Goal: Task Accomplishment & Management: Use online tool/utility

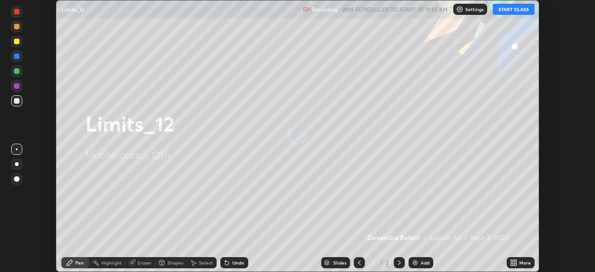
scroll to position [272, 595]
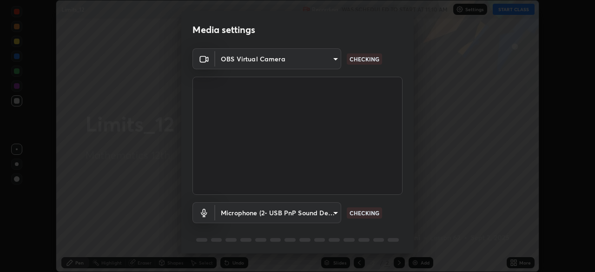
type input "573edd819c0ef8de467de5ce4ec508ac77a3347739658899c49f764764ac8f1c"
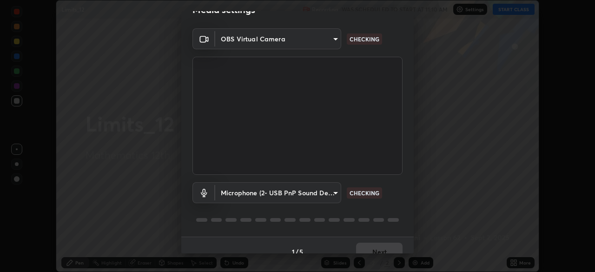
scroll to position [33, 0]
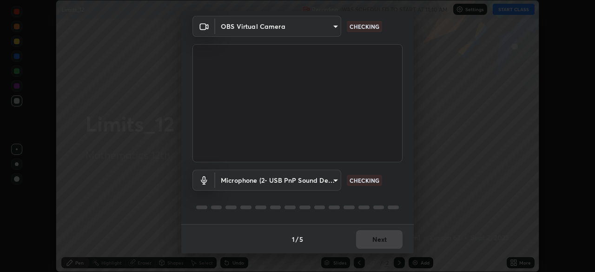
click at [335, 33] on body "Erase all Limits_12 Recording WAS SCHEDULED TO START AT 11:10 AM Settings START…" at bounding box center [297, 136] width 595 height 272
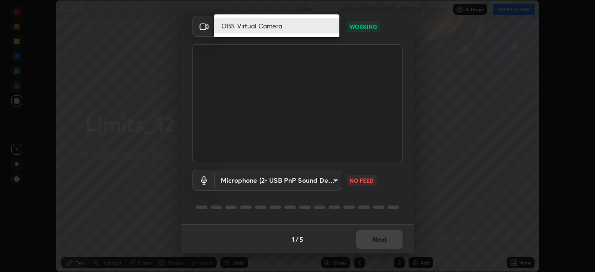
click at [404, 52] on div at bounding box center [297, 136] width 595 height 272
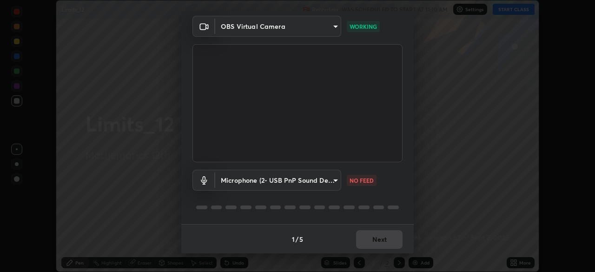
click at [332, 180] on body "Erase all Limits_12 Recording WAS SCHEDULED TO START AT 11:10 AM Settings START…" at bounding box center [297, 136] width 595 height 272
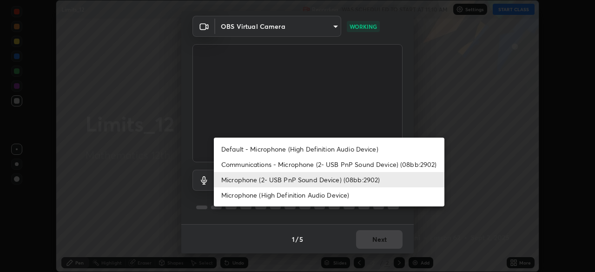
click at [332, 197] on li "Microphone (High Definition Audio Device)" at bounding box center [329, 194] width 231 height 15
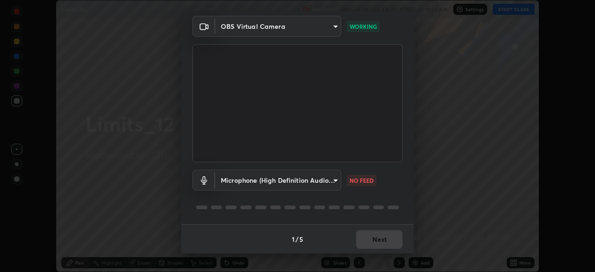
click at [335, 181] on body "Erase all Limits_12 Recording WAS SCHEDULED TO START AT 11:10 AM Settings START…" at bounding box center [297, 136] width 595 height 272
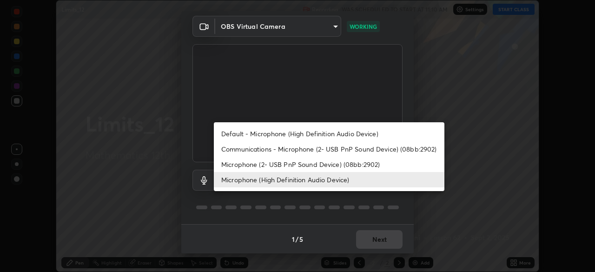
click at [329, 168] on li "Microphone (2- USB PnP Sound Device) (08bb:2902)" at bounding box center [329, 164] width 231 height 15
type input "aea5f8d80b389875e7a47a97f96940650a163a95f833726025dd84a043240feb"
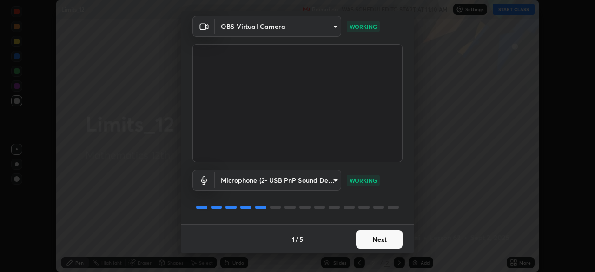
click at [381, 245] on button "Next" at bounding box center [379, 239] width 47 height 19
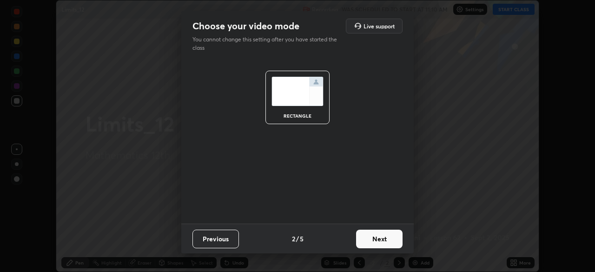
scroll to position [0, 0]
click at [387, 244] on button "Next" at bounding box center [379, 239] width 47 height 19
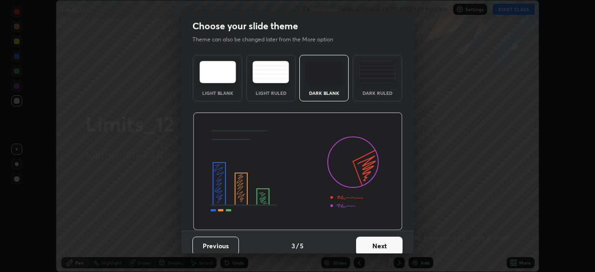
click at [391, 245] on button "Next" at bounding box center [379, 246] width 47 height 19
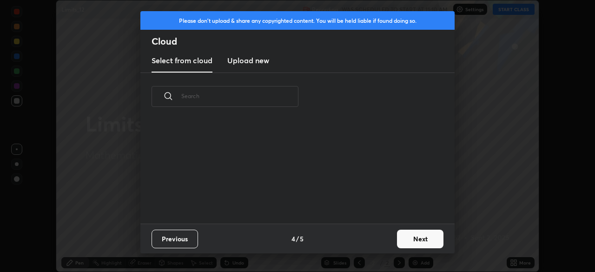
click at [414, 240] on button "Next" at bounding box center [420, 239] width 47 height 19
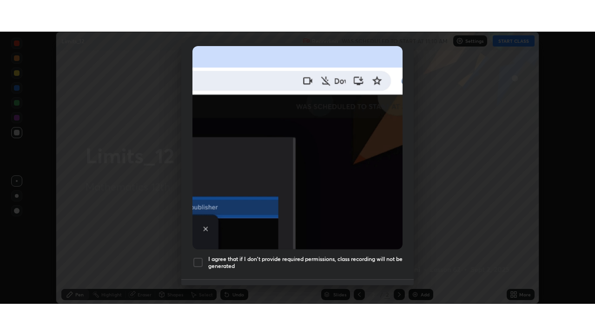
scroll to position [222, 0]
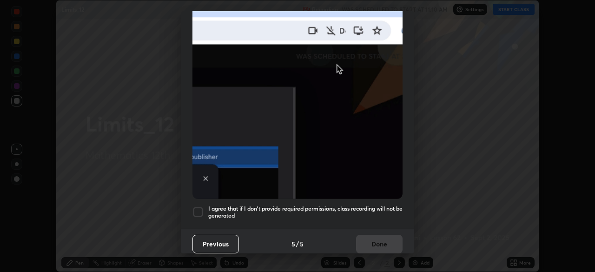
click at [199, 207] on div at bounding box center [198, 212] width 11 height 11
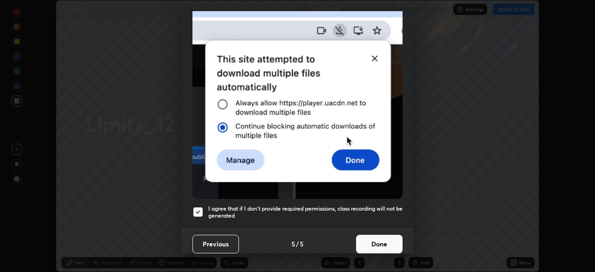
click at [366, 240] on button "Done" at bounding box center [379, 244] width 47 height 19
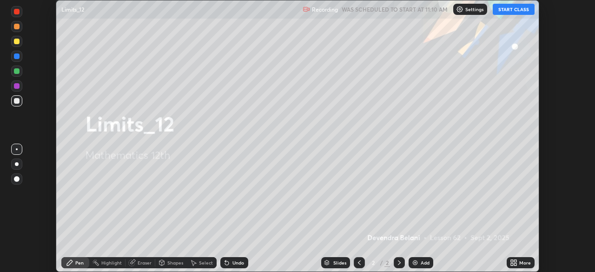
click at [513, 9] on button "START CLASS" at bounding box center [514, 9] width 42 height 11
click at [523, 10] on button "START CLASS" at bounding box center [514, 9] width 42 height 11
click at [416, 263] on img at bounding box center [415, 262] width 7 height 7
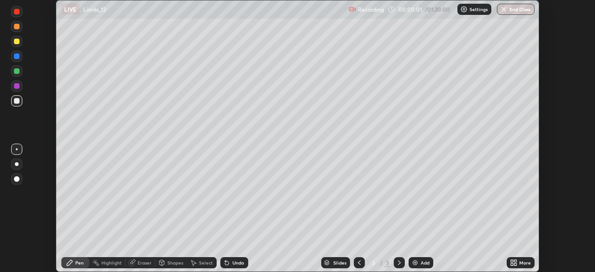
click at [520, 264] on div "More" at bounding box center [526, 262] width 12 height 5
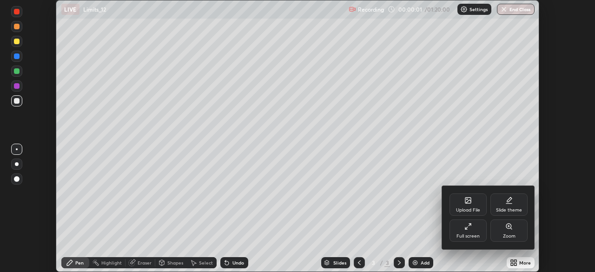
click at [475, 232] on div "Full screen" at bounding box center [468, 231] width 37 height 22
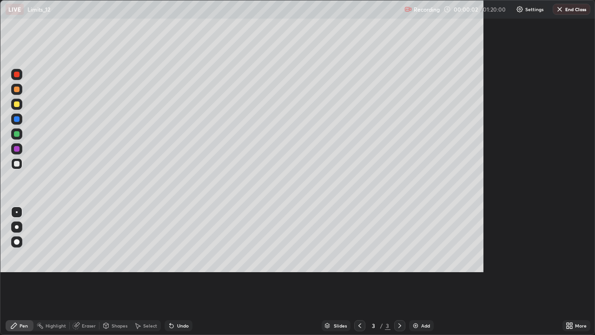
scroll to position [335, 595]
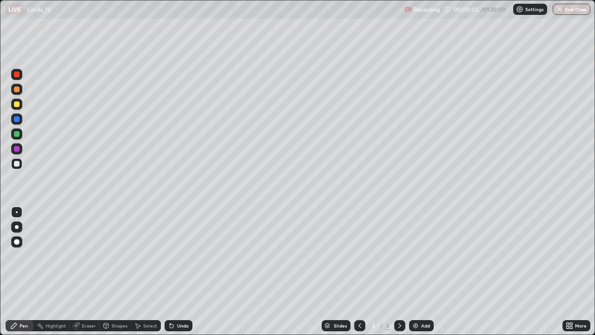
click at [20, 105] on div at bounding box center [16, 104] width 11 height 11
click at [172, 272] on icon at bounding box center [172, 326] width 4 height 4
click at [173, 272] on icon at bounding box center [171, 325] width 7 height 7
click at [175, 272] on div "Undo" at bounding box center [179, 325] width 28 height 11
click at [17, 117] on div at bounding box center [17, 119] width 6 height 6
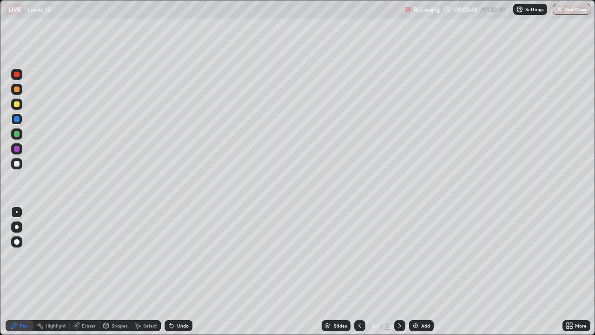
click at [172, 272] on icon at bounding box center [172, 326] width 4 height 4
click at [170, 272] on icon at bounding box center [172, 326] width 4 height 4
click at [170, 272] on icon at bounding box center [171, 325] width 7 height 7
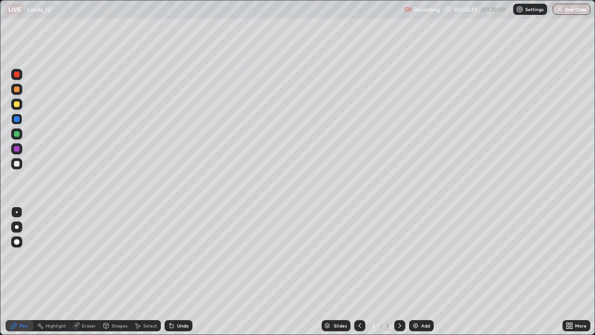
click at [170, 272] on icon at bounding box center [172, 326] width 4 height 4
click at [168, 272] on div "Undo" at bounding box center [179, 325] width 28 height 11
click at [17, 134] on div at bounding box center [17, 134] width 6 height 6
click at [83, 272] on div "Eraser" at bounding box center [89, 325] width 14 height 5
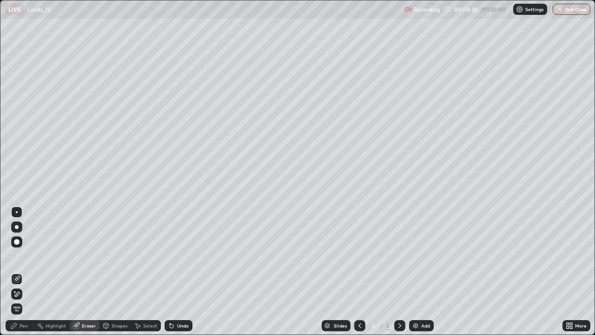
click at [22, 272] on div "Pen" at bounding box center [20, 325] width 28 height 11
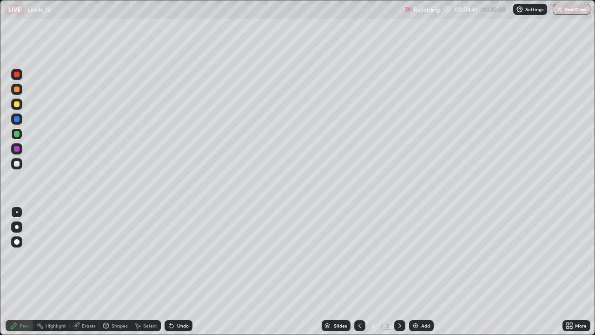
click at [86, 272] on div "Eraser" at bounding box center [85, 325] width 30 height 11
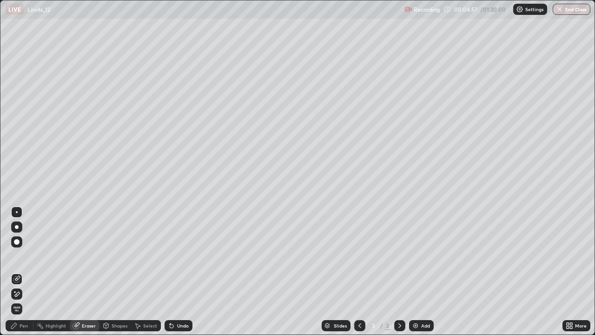
click at [21, 272] on div "Pen" at bounding box center [24, 325] width 8 height 5
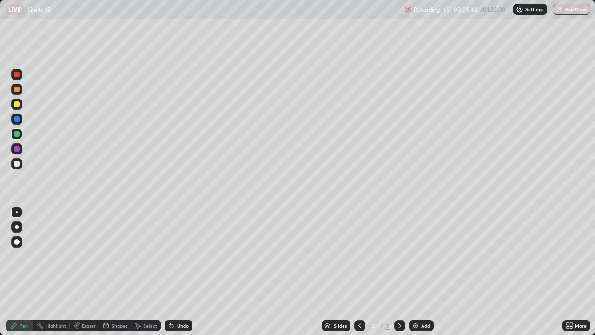
click at [16, 90] on div at bounding box center [17, 90] width 6 height 6
click at [153, 272] on div "Select" at bounding box center [146, 325] width 30 height 11
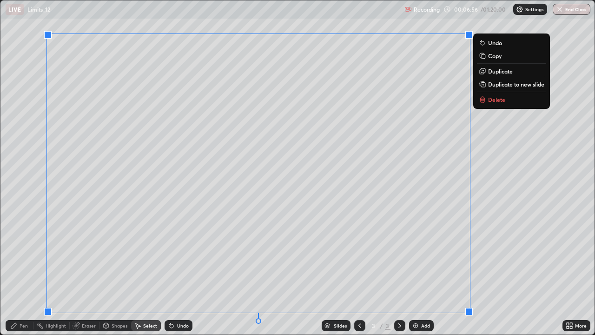
click at [484, 100] on icon at bounding box center [484, 101] width 0 height 2
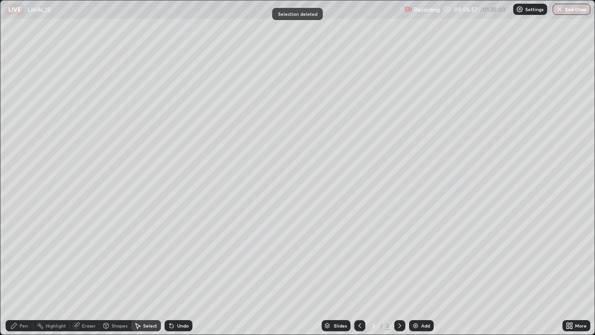
click at [16, 272] on icon at bounding box center [14, 326] width 6 height 6
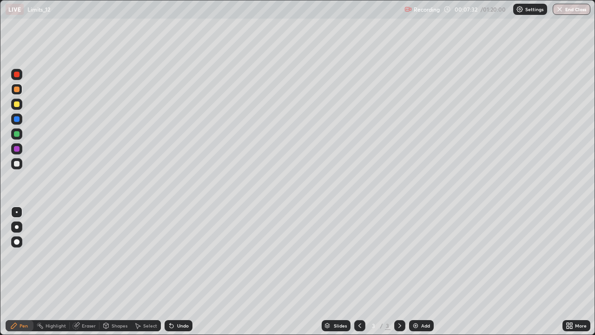
click at [15, 109] on div at bounding box center [16, 104] width 11 height 11
click at [19, 123] on div at bounding box center [16, 118] width 11 height 11
click at [16, 167] on div at bounding box center [16, 163] width 11 height 11
click at [419, 272] on div "Add" at bounding box center [421, 325] width 25 height 11
click at [20, 136] on div at bounding box center [16, 133] width 11 height 11
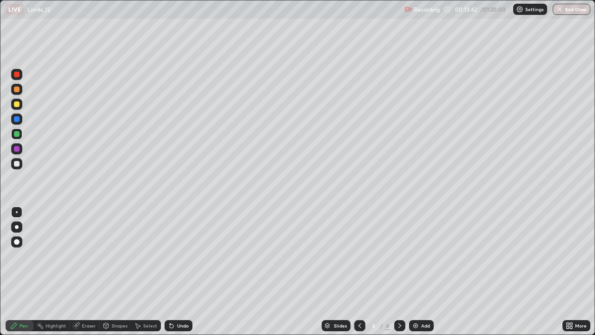
click at [17, 106] on div at bounding box center [17, 104] width 6 height 6
click at [21, 90] on div at bounding box center [16, 89] width 11 height 11
click at [359, 272] on icon at bounding box center [359, 325] width 7 height 7
click at [399, 272] on icon at bounding box center [399, 325] width 7 height 7
click at [17, 134] on div at bounding box center [17, 134] width 6 height 6
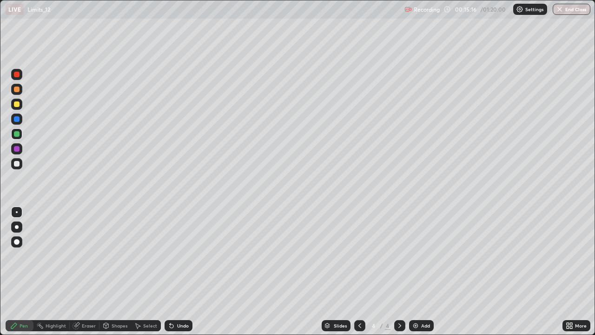
click at [18, 91] on div at bounding box center [17, 90] width 6 height 6
click at [415, 272] on img at bounding box center [415, 325] width 7 height 7
click at [17, 153] on div at bounding box center [16, 148] width 11 height 11
click at [15, 134] on div at bounding box center [17, 134] width 6 height 6
click at [417, 272] on img at bounding box center [415, 325] width 7 height 7
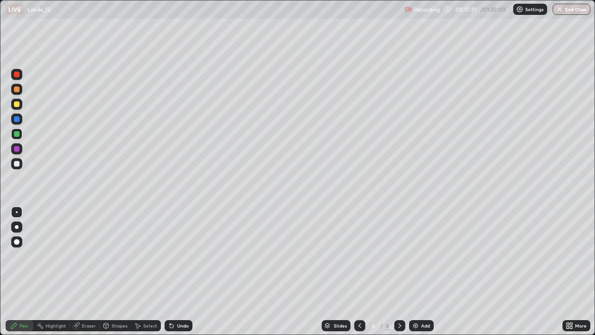
click at [174, 272] on icon at bounding box center [171, 325] width 7 height 7
click at [177, 272] on div "Undo" at bounding box center [179, 325] width 28 height 11
click at [176, 272] on div "Undo" at bounding box center [179, 325] width 28 height 11
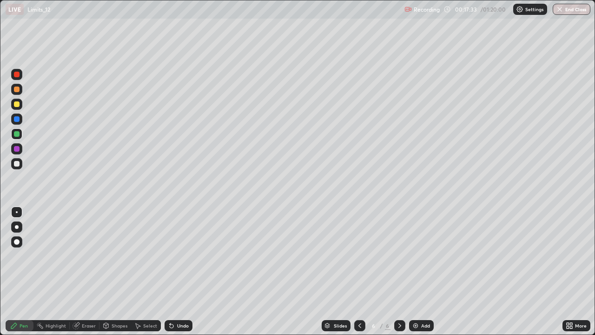
click at [177, 272] on div "Undo" at bounding box center [179, 325] width 28 height 11
click at [175, 272] on div "Undo" at bounding box center [179, 325] width 28 height 11
click at [14, 105] on div at bounding box center [17, 104] width 6 height 6
click at [196, 272] on div "Slides 6 / 6 Add" at bounding box center [378, 325] width 370 height 19
click at [188, 272] on div "Undo" at bounding box center [179, 325] width 28 height 11
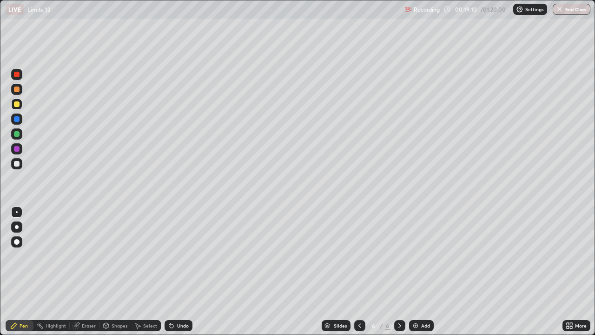
click at [17, 154] on div at bounding box center [16, 148] width 11 height 11
click at [182, 272] on div "Undo" at bounding box center [183, 325] width 12 height 5
click at [152, 272] on div "Select" at bounding box center [150, 325] width 14 height 5
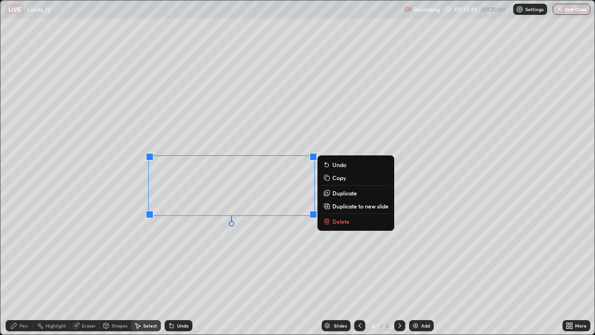
click at [345, 224] on p "Delete" at bounding box center [341, 221] width 17 height 7
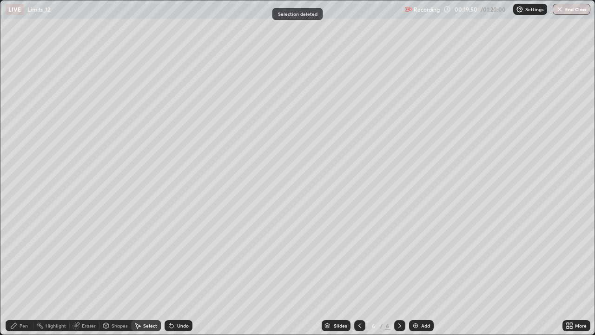
click at [21, 272] on div "Pen" at bounding box center [20, 325] width 28 height 11
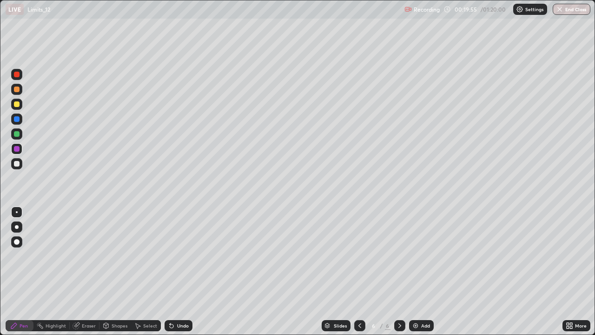
click at [180, 272] on div "Undo" at bounding box center [183, 325] width 12 height 5
click at [181, 272] on div "Undo" at bounding box center [183, 325] width 12 height 5
click at [182, 272] on div "Undo" at bounding box center [183, 325] width 12 height 5
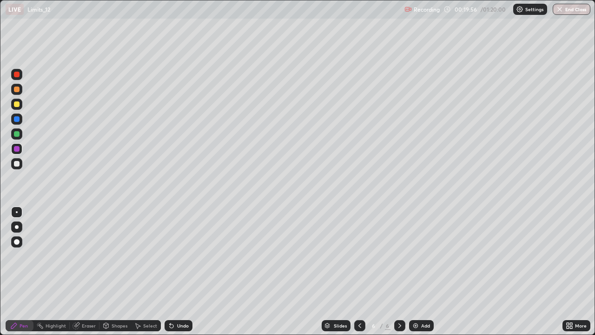
click at [181, 272] on div "Undo" at bounding box center [183, 325] width 12 height 5
click at [182, 272] on div "Undo" at bounding box center [183, 325] width 12 height 5
click at [183, 272] on div "Undo" at bounding box center [179, 325] width 28 height 11
click at [14, 105] on div at bounding box center [17, 104] width 6 height 6
click at [17, 164] on div at bounding box center [17, 164] width 6 height 6
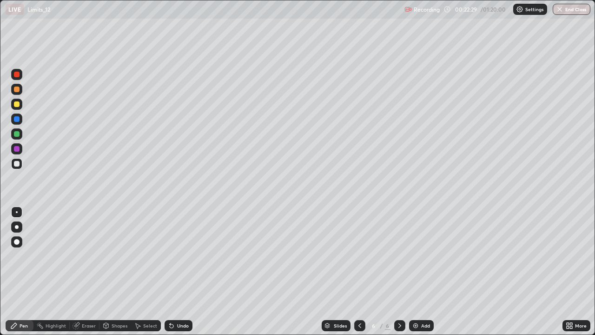
click at [365, 272] on div at bounding box center [359, 325] width 11 height 19
click at [363, 272] on div at bounding box center [359, 325] width 11 height 11
click at [360, 272] on icon at bounding box center [359, 325] width 7 height 7
click at [402, 272] on icon at bounding box center [399, 325] width 7 height 7
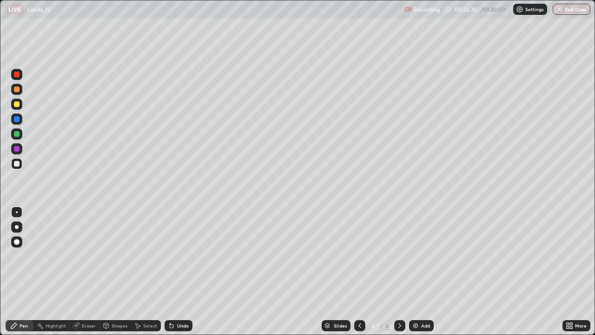
click at [402, 272] on icon at bounding box center [399, 325] width 7 height 7
click at [20, 105] on div at bounding box center [16, 104] width 11 height 11
click at [416, 272] on img at bounding box center [415, 325] width 7 height 7
click at [17, 76] on div at bounding box center [17, 75] width 6 height 6
click at [17, 120] on div at bounding box center [17, 119] width 6 height 6
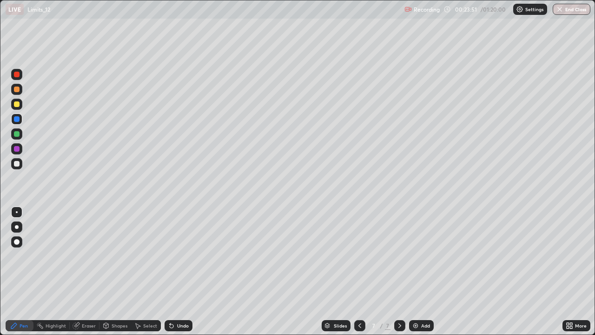
click at [93, 272] on div "Eraser" at bounding box center [85, 325] width 30 height 11
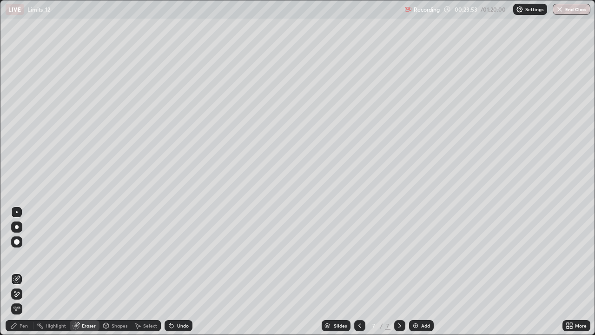
click at [27, 272] on div "Pen" at bounding box center [24, 325] width 8 height 5
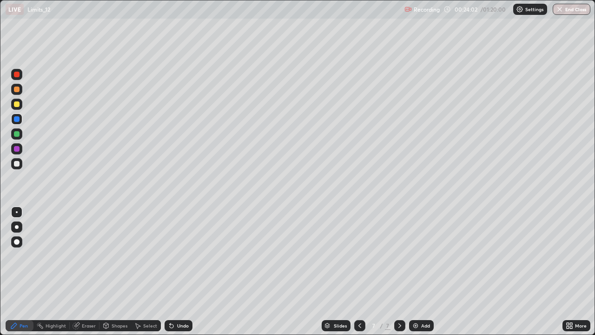
click at [124, 272] on div "Shapes" at bounding box center [116, 325] width 32 height 11
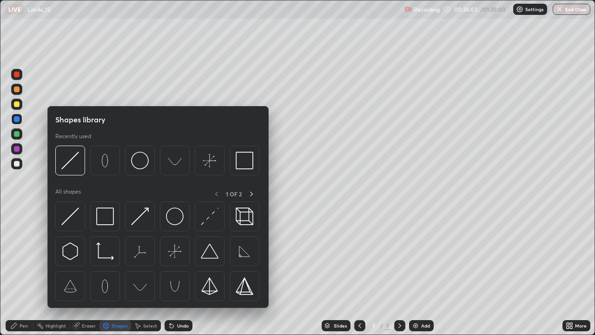
click at [154, 272] on div "Select" at bounding box center [150, 325] width 14 height 5
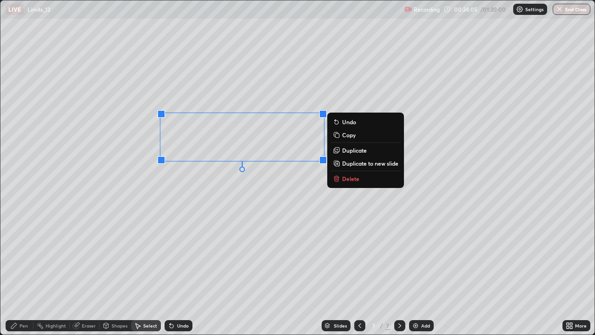
click at [349, 180] on p "Delete" at bounding box center [350, 178] width 17 height 7
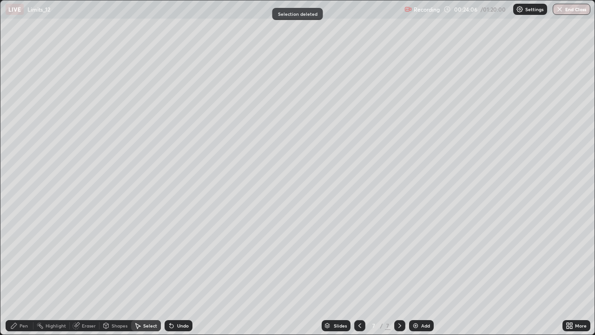
click at [29, 272] on div "Pen" at bounding box center [20, 325] width 28 height 11
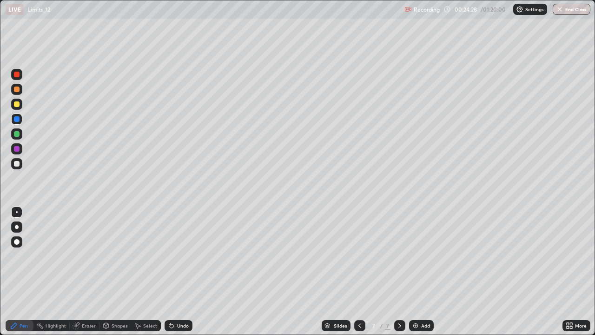
click at [16, 166] on div at bounding box center [17, 164] width 6 height 6
click at [180, 272] on div "Undo" at bounding box center [183, 325] width 12 height 5
click at [178, 272] on div "Undo" at bounding box center [183, 325] width 12 height 5
click at [181, 272] on div "Undo" at bounding box center [183, 325] width 12 height 5
click at [179, 272] on div "Undo" at bounding box center [183, 325] width 12 height 5
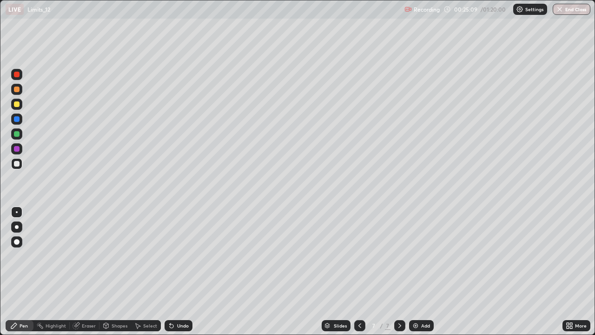
click at [178, 272] on div "Undo" at bounding box center [183, 325] width 12 height 5
click at [178, 272] on div "Undo" at bounding box center [179, 325] width 28 height 11
click at [17, 134] on div at bounding box center [17, 134] width 6 height 6
click at [151, 272] on div "Select" at bounding box center [150, 325] width 14 height 5
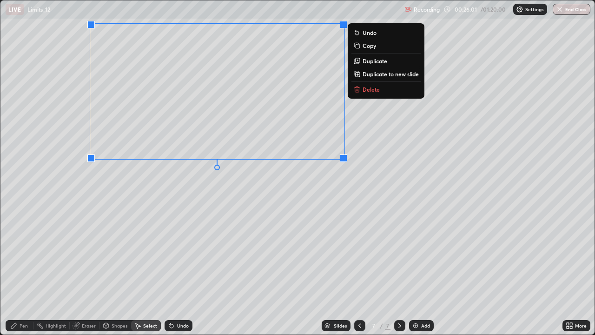
click at [378, 92] on p "Delete" at bounding box center [371, 89] width 17 height 7
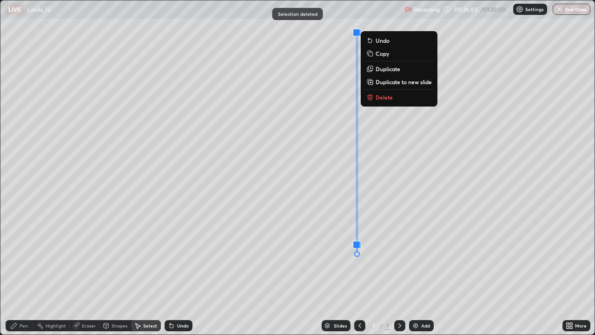
click at [397, 100] on button "Delete" at bounding box center [399, 97] width 69 height 11
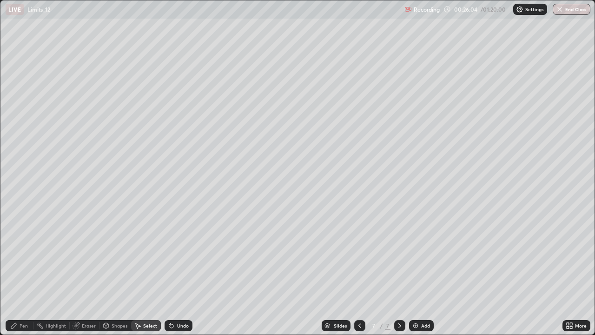
click at [24, 272] on div "Pen" at bounding box center [24, 325] width 8 height 5
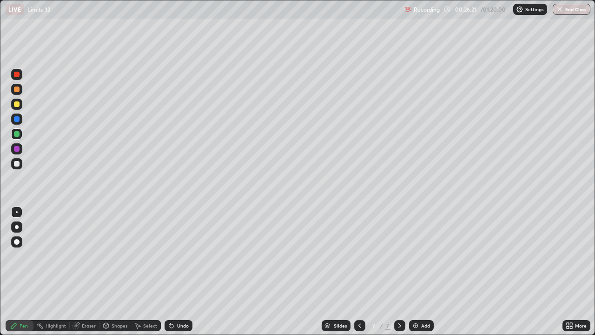
click at [186, 272] on div "Undo" at bounding box center [183, 325] width 12 height 5
click at [60, 272] on div "Highlight" at bounding box center [56, 325] width 20 height 5
click at [80, 272] on div "Eraser" at bounding box center [85, 325] width 30 height 11
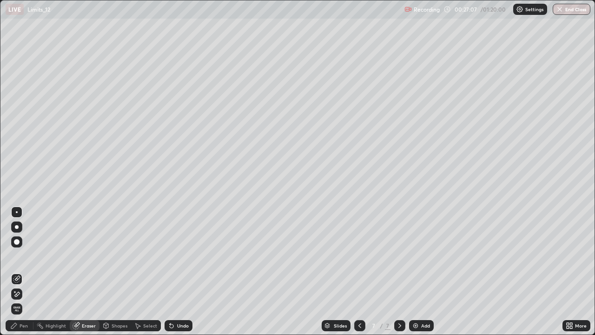
click at [33, 272] on div at bounding box center [33, 325] width 0 height 7
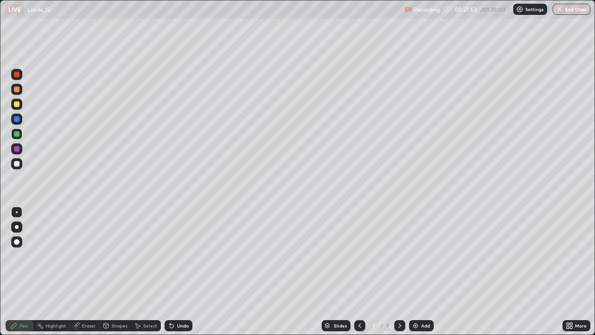
click at [180, 272] on div "Undo" at bounding box center [179, 325] width 28 height 11
click at [181, 272] on div "Undo" at bounding box center [183, 325] width 12 height 5
click at [180, 272] on div "Undo" at bounding box center [179, 325] width 28 height 11
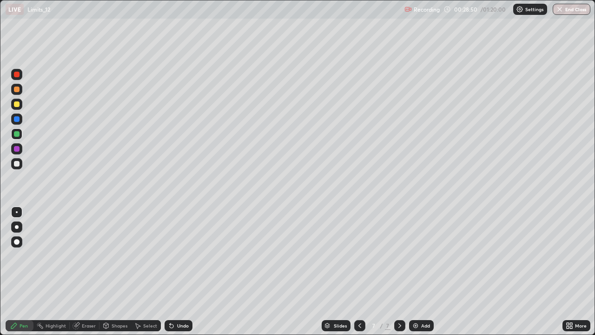
click at [180, 272] on div "Undo" at bounding box center [183, 325] width 12 height 5
click at [17, 106] on div at bounding box center [17, 104] width 6 height 6
click at [19, 169] on div at bounding box center [16, 163] width 11 height 11
click at [400, 272] on icon at bounding box center [399, 325] width 7 height 7
click at [419, 272] on div "Add" at bounding box center [421, 325] width 25 height 11
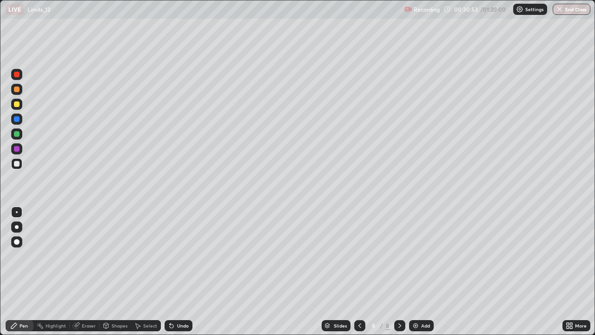
click at [360, 272] on icon at bounding box center [359, 325] width 7 height 7
click at [359, 272] on icon at bounding box center [359, 325] width 7 height 7
click at [357, 272] on div at bounding box center [359, 325] width 11 height 11
click at [359, 272] on icon at bounding box center [359, 325] width 7 height 7
click at [360, 272] on icon at bounding box center [359, 325] width 7 height 7
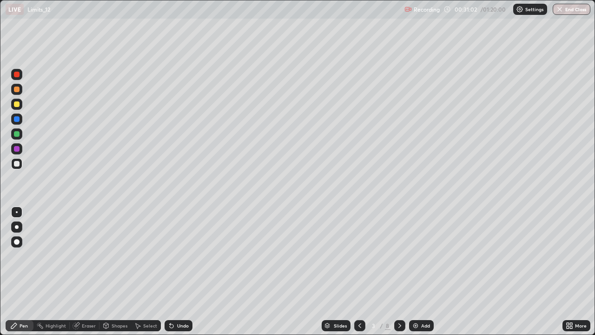
click at [400, 272] on icon at bounding box center [399, 325] width 7 height 7
click at [398, 272] on div at bounding box center [399, 325] width 11 height 11
click at [399, 272] on icon at bounding box center [399, 325] width 7 height 7
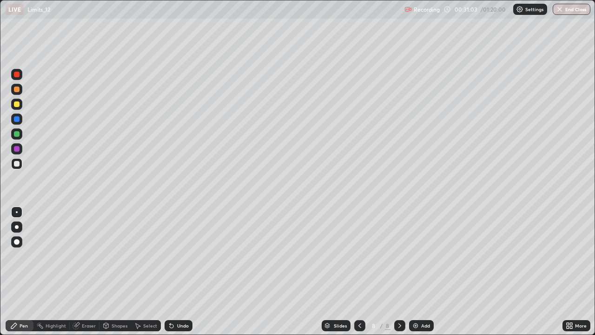
click at [399, 272] on icon at bounding box center [399, 325] width 7 height 7
click at [398, 272] on icon at bounding box center [399, 325] width 7 height 7
click at [400, 272] on icon at bounding box center [400, 325] width 3 height 5
click at [18, 104] on div at bounding box center [17, 104] width 6 height 6
click at [20, 109] on div at bounding box center [16, 104] width 11 height 11
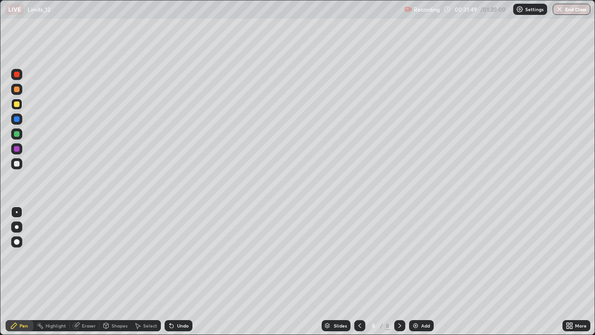
click at [15, 168] on div at bounding box center [16, 163] width 11 height 11
click at [20, 137] on div at bounding box center [16, 133] width 11 height 11
click at [19, 76] on div at bounding box center [17, 75] width 6 height 6
click at [18, 164] on div at bounding box center [17, 164] width 6 height 6
click at [18, 74] on div at bounding box center [17, 75] width 6 height 6
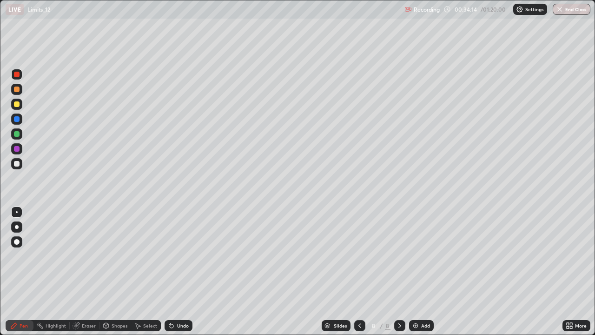
click at [14, 106] on div at bounding box center [16, 104] width 11 height 11
click at [16, 92] on div at bounding box center [17, 90] width 6 height 6
click at [414, 272] on div "Add" at bounding box center [421, 325] width 25 height 11
click at [18, 107] on div at bounding box center [17, 104] width 6 height 6
click at [19, 138] on div at bounding box center [16, 133] width 11 height 11
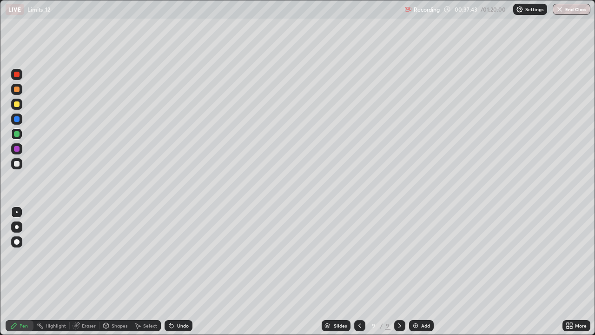
click at [173, 272] on icon at bounding box center [171, 325] width 7 height 7
click at [174, 272] on icon at bounding box center [171, 325] width 7 height 7
click at [185, 272] on div "Undo" at bounding box center [183, 325] width 12 height 5
click at [21, 89] on div at bounding box center [16, 89] width 11 height 11
click at [419, 272] on img at bounding box center [415, 325] width 7 height 7
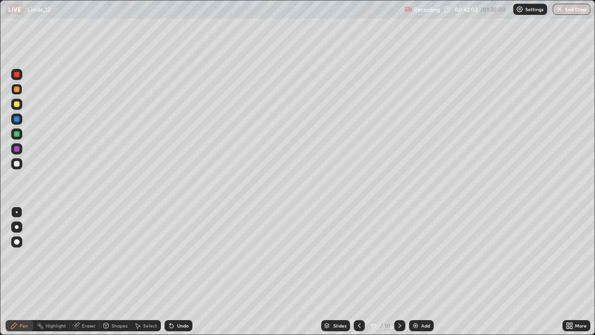
click at [17, 105] on div at bounding box center [17, 104] width 6 height 6
click at [183, 272] on div "Undo" at bounding box center [179, 325] width 28 height 11
click at [190, 272] on div "Undo" at bounding box center [179, 325] width 28 height 11
click at [18, 87] on div at bounding box center [17, 90] width 6 height 6
click at [17, 104] on div at bounding box center [17, 104] width 6 height 6
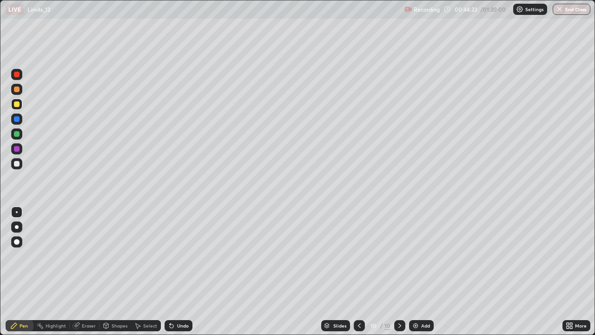
click at [15, 150] on div at bounding box center [17, 149] width 6 height 6
click at [16, 134] on div at bounding box center [17, 134] width 6 height 6
click at [412, 272] on img at bounding box center [415, 325] width 7 height 7
click at [17, 107] on div at bounding box center [17, 104] width 6 height 6
click at [186, 272] on div "Undo" at bounding box center [179, 325] width 28 height 11
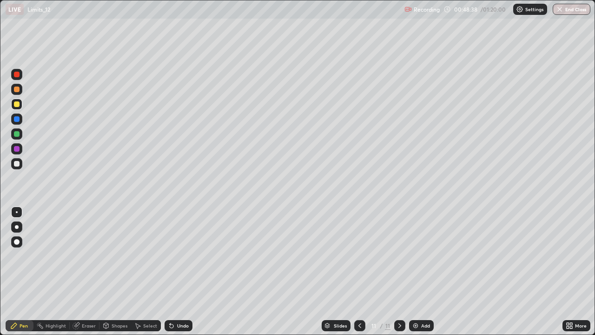
click at [184, 272] on div "Undo" at bounding box center [179, 325] width 28 height 11
click at [187, 272] on div "Undo" at bounding box center [179, 325] width 28 height 11
click at [182, 272] on div "Undo" at bounding box center [179, 325] width 28 height 11
click at [181, 272] on div "Undo" at bounding box center [183, 325] width 12 height 5
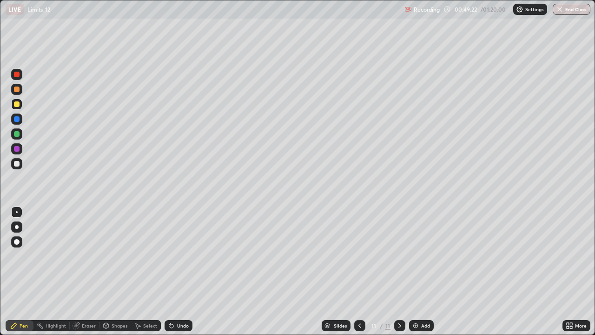
click at [90, 272] on div "Eraser" at bounding box center [85, 325] width 30 height 11
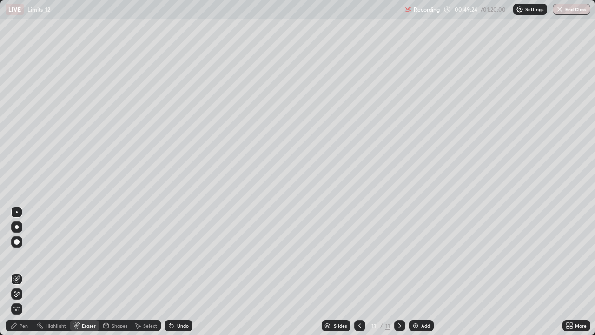
click at [24, 272] on div "Pen" at bounding box center [20, 325] width 28 height 11
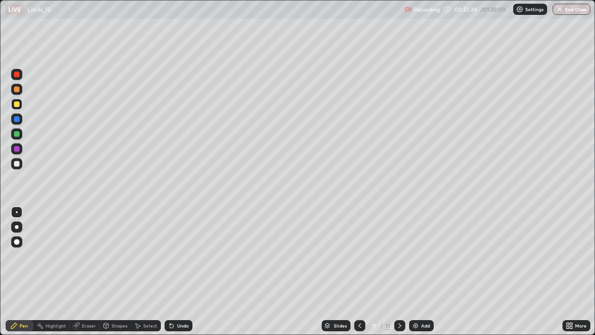
click at [16, 135] on div at bounding box center [17, 134] width 6 height 6
click at [16, 107] on div at bounding box center [16, 104] width 11 height 11
click at [415, 272] on div "Add" at bounding box center [421, 325] width 25 height 11
click at [18, 134] on div at bounding box center [17, 134] width 6 height 6
click at [187, 272] on div "Undo" at bounding box center [179, 325] width 28 height 11
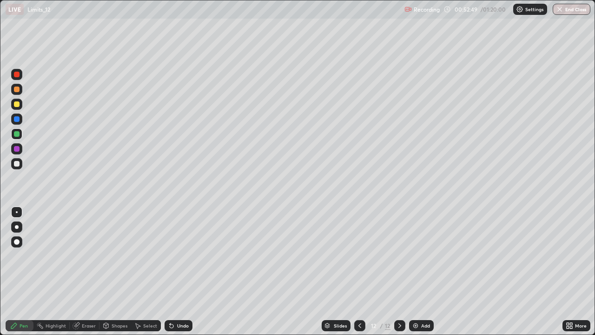
click at [177, 272] on div "Undo" at bounding box center [183, 325] width 12 height 5
click at [16, 166] on div at bounding box center [17, 164] width 6 height 6
click at [17, 166] on div at bounding box center [17, 164] width 6 height 6
click at [16, 138] on div at bounding box center [16, 133] width 11 height 11
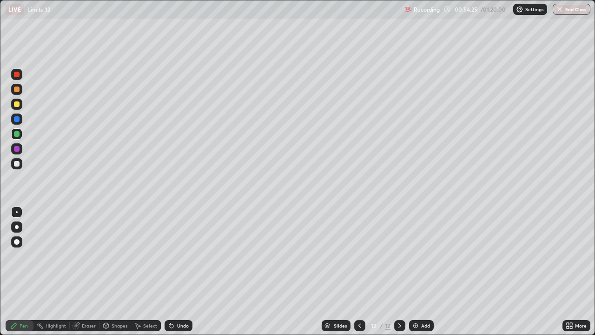
click at [358, 272] on icon at bounding box center [359, 325] width 7 height 7
click at [402, 272] on icon at bounding box center [399, 325] width 7 height 7
click at [17, 164] on div at bounding box center [17, 164] width 6 height 6
click at [18, 166] on div at bounding box center [17, 164] width 6 height 6
click at [16, 119] on div at bounding box center [17, 119] width 6 height 6
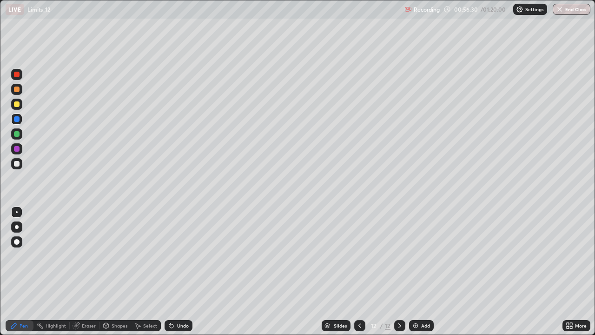
click at [186, 272] on div "Undo" at bounding box center [183, 325] width 12 height 5
click at [19, 166] on div at bounding box center [17, 164] width 6 height 6
click at [17, 136] on div at bounding box center [17, 134] width 6 height 6
click at [359, 272] on div at bounding box center [359, 325] width 11 height 11
click at [360, 272] on div at bounding box center [359, 325] width 11 height 11
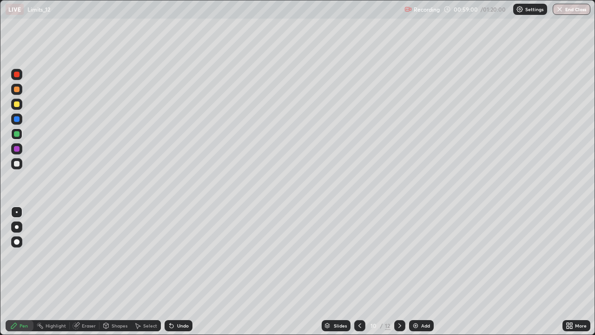
click at [399, 272] on icon at bounding box center [399, 325] width 7 height 7
click at [399, 272] on icon at bounding box center [400, 325] width 3 height 5
click at [17, 164] on div at bounding box center [17, 164] width 6 height 6
click at [17, 121] on div at bounding box center [17, 119] width 6 height 6
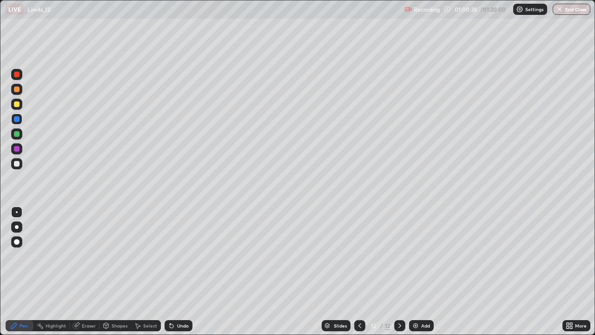
click at [18, 138] on div at bounding box center [16, 133] width 11 height 11
click at [415, 272] on img at bounding box center [415, 325] width 7 height 7
click at [16, 101] on div at bounding box center [17, 104] width 6 height 6
click at [19, 120] on div at bounding box center [17, 119] width 6 height 6
click at [16, 134] on div at bounding box center [17, 134] width 6 height 6
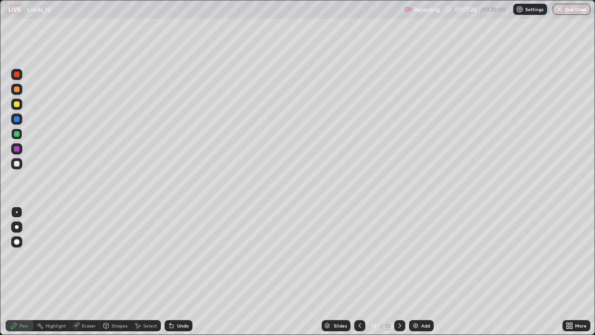
click at [178, 272] on div "Undo" at bounding box center [183, 325] width 12 height 5
click at [178, 272] on div "Undo" at bounding box center [179, 325] width 28 height 11
click at [14, 154] on div at bounding box center [16, 148] width 11 height 11
click at [578, 13] on button "End Class" at bounding box center [572, 9] width 38 height 11
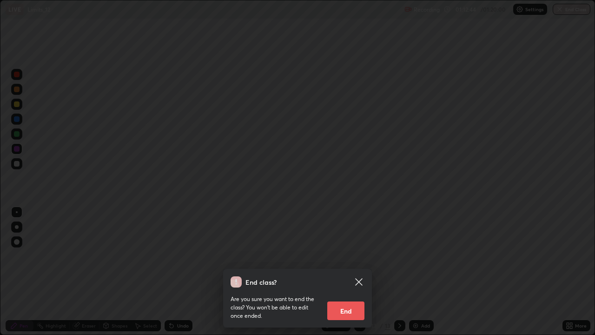
click at [352, 272] on button "End" at bounding box center [345, 310] width 37 height 19
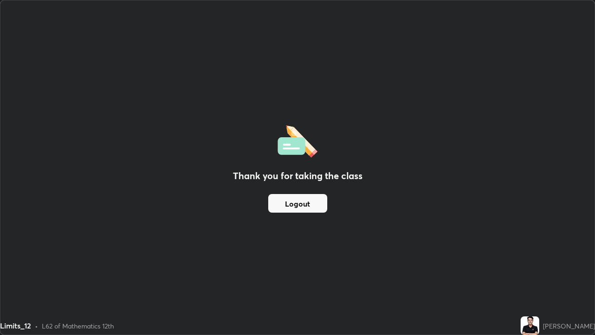
click at [291, 209] on button "Logout" at bounding box center [297, 203] width 59 height 19
